Goal: Task Accomplishment & Management: Manage account settings

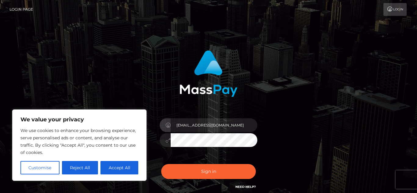
type input "[EMAIL_ADDRESS][DOMAIN_NAME]"
click at [161, 164] on button "Sign in" at bounding box center [208, 171] width 95 height 15
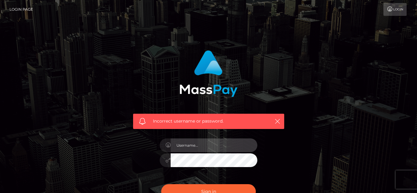
click at [196, 148] on input "text" at bounding box center [214, 146] width 87 height 14
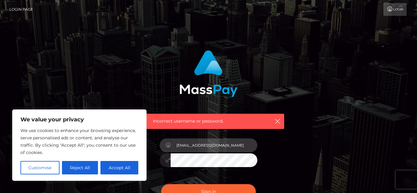
type input "[EMAIL_ADDRESS][DOMAIN_NAME]"
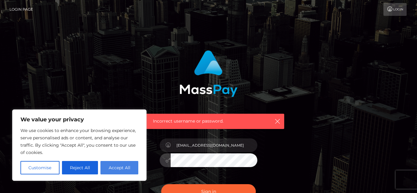
click at [125, 172] on button "Accept All" at bounding box center [120, 167] width 38 height 13
checkbox input "true"
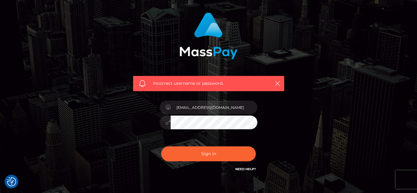
scroll to position [38, 0]
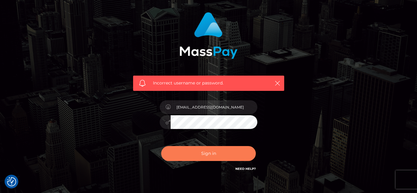
click at [248, 154] on button "Sign in" at bounding box center [208, 153] width 95 height 15
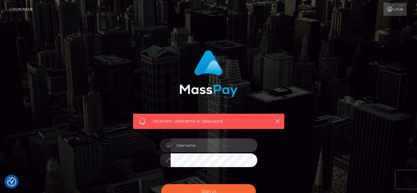
click at [235, 146] on input "text" at bounding box center [214, 146] width 87 height 14
type input "[EMAIL_ADDRESS][DOMAIN_NAME]"
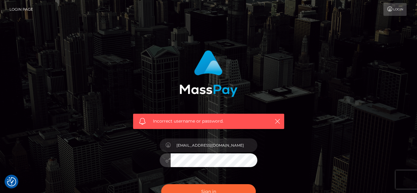
click at [161, 185] on button "Sign in" at bounding box center [208, 192] width 95 height 15
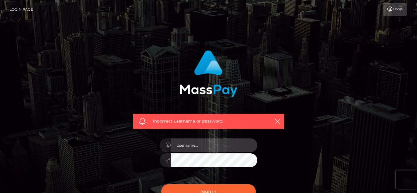
click at [213, 148] on input "text" at bounding box center [214, 146] width 87 height 14
type input "[EMAIL_ADDRESS][DOMAIN_NAME]"
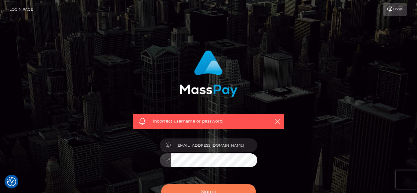
click at [229, 189] on button "Sign in" at bounding box center [208, 192] width 95 height 15
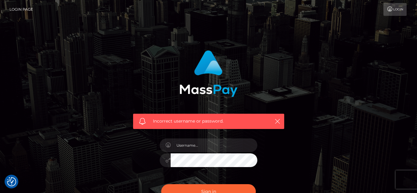
checkbox input "true"
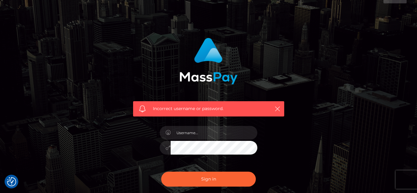
scroll to position [32, 0]
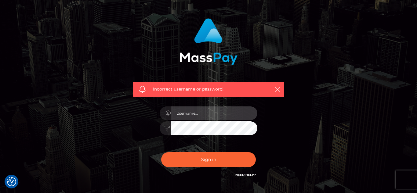
click at [217, 116] on input "text" at bounding box center [214, 114] width 87 height 14
type input "elizabethsnodgrass@icloud.com"
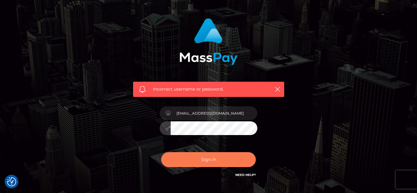
click at [197, 161] on button "Sign in" at bounding box center [208, 159] width 95 height 15
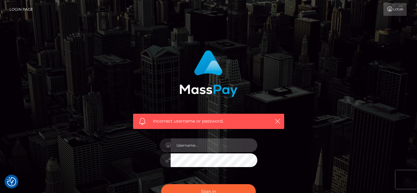
click at [199, 150] on input "text" at bounding box center [214, 146] width 87 height 14
type input "elizabethsnodgrass@icloud.com"
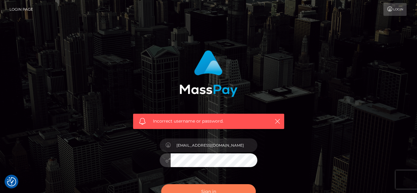
click at [200, 188] on button "Sign in" at bounding box center [208, 192] width 95 height 15
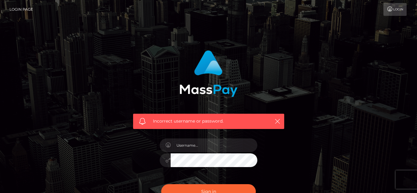
scroll to position [74, 0]
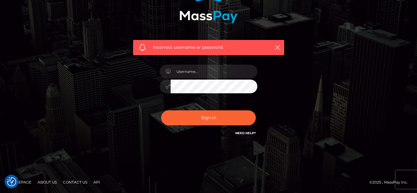
checkbox input "true"
click at [244, 133] on link "Need Help?" at bounding box center [246, 133] width 20 height 4
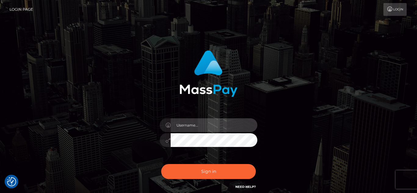
click at [186, 127] on input "text" at bounding box center [214, 126] width 87 height 14
type input "[EMAIL_ADDRESS][DOMAIN_NAME]"
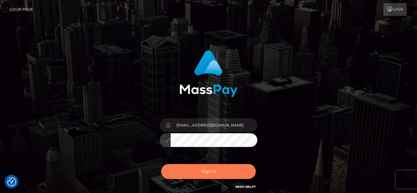
click at [196, 169] on button "Sign in" at bounding box center [208, 171] width 95 height 15
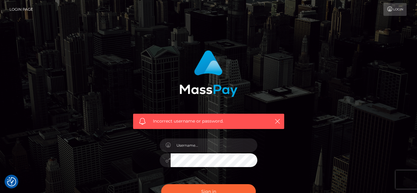
checkbox input "true"
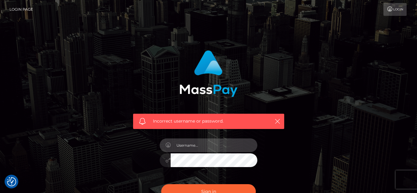
click at [196, 147] on input "text" at bounding box center [214, 146] width 87 height 14
type input "[EMAIL_ADDRESS][DOMAIN_NAME]"
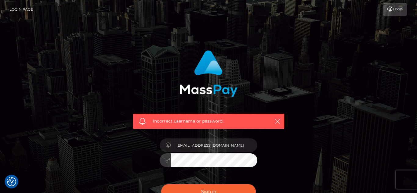
click at [161, 185] on button "Sign in" at bounding box center [208, 192] width 95 height 15
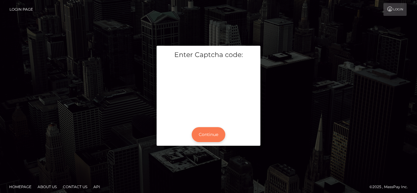
click at [211, 133] on button "Continue" at bounding box center [209, 134] width 34 height 15
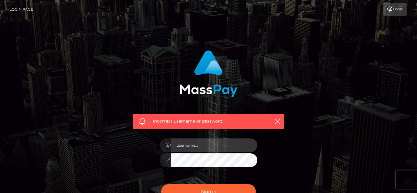
click at [203, 144] on input "text" at bounding box center [214, 146] width 87 height 14
type input "elizabethsnodgrass@icloud.com"
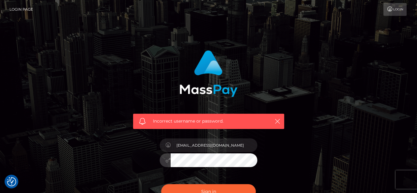
click at [161, 185] on button "Sign in" at bounding box center [208, 192] width 95 height 15
checkbox input "true"
